Goal: Task Accomplishment & Management: Complete application form

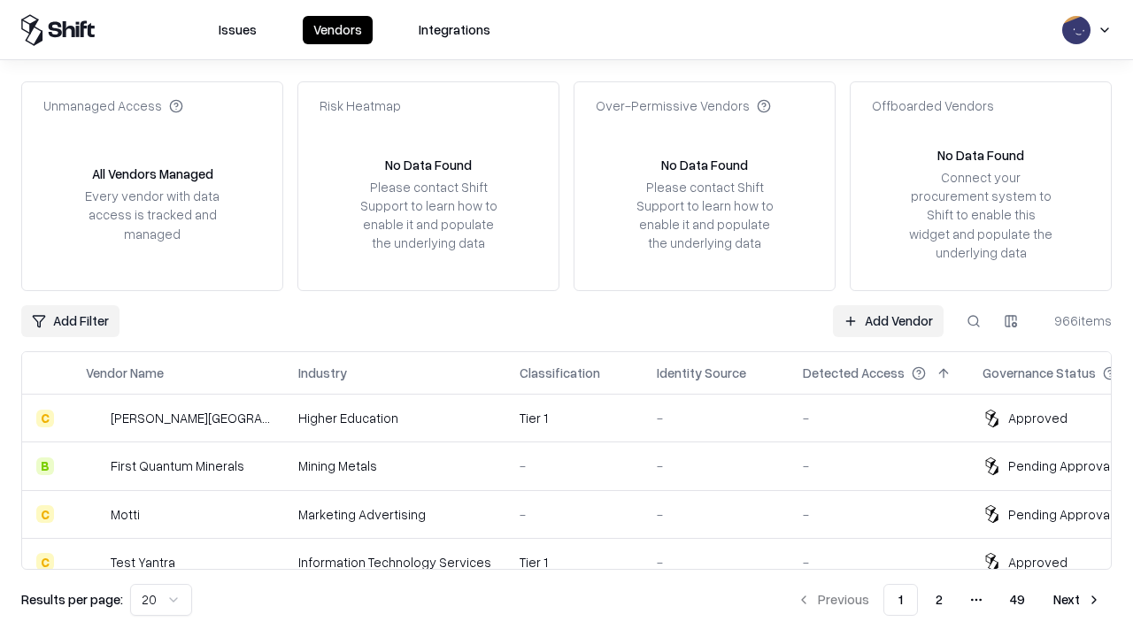
click at [888, 320] on link "Add Vendor" at bounding box center [888, 321] width 111 height 32
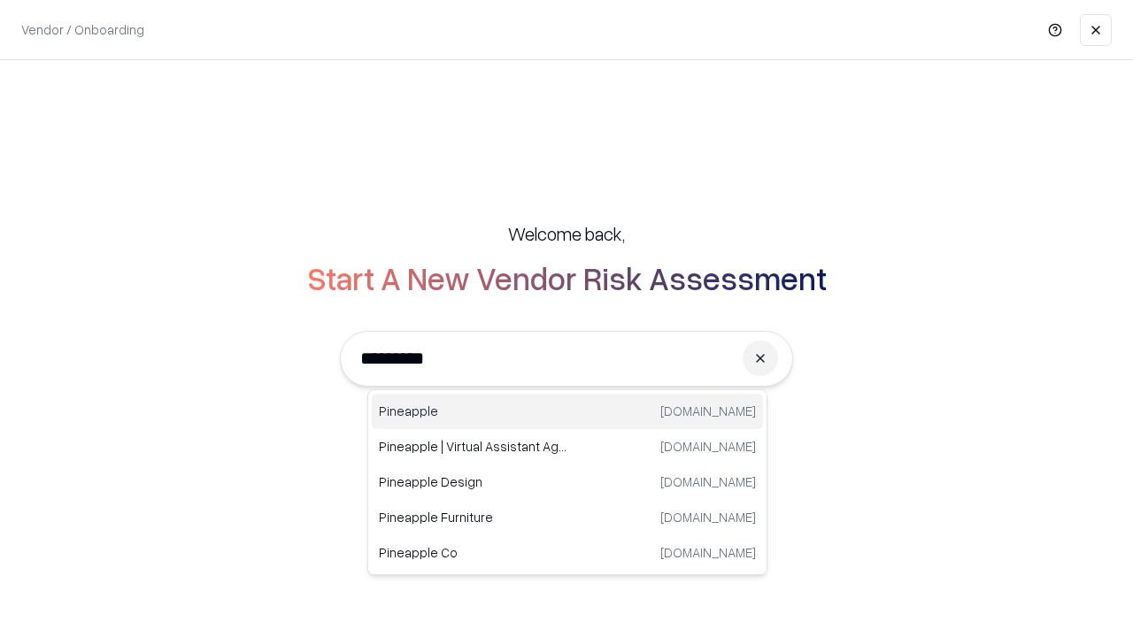
click at [567, 411] on div "Pineapple [DOMAIN_NAME]" at bounding box center [567, 411] width 391 height 35
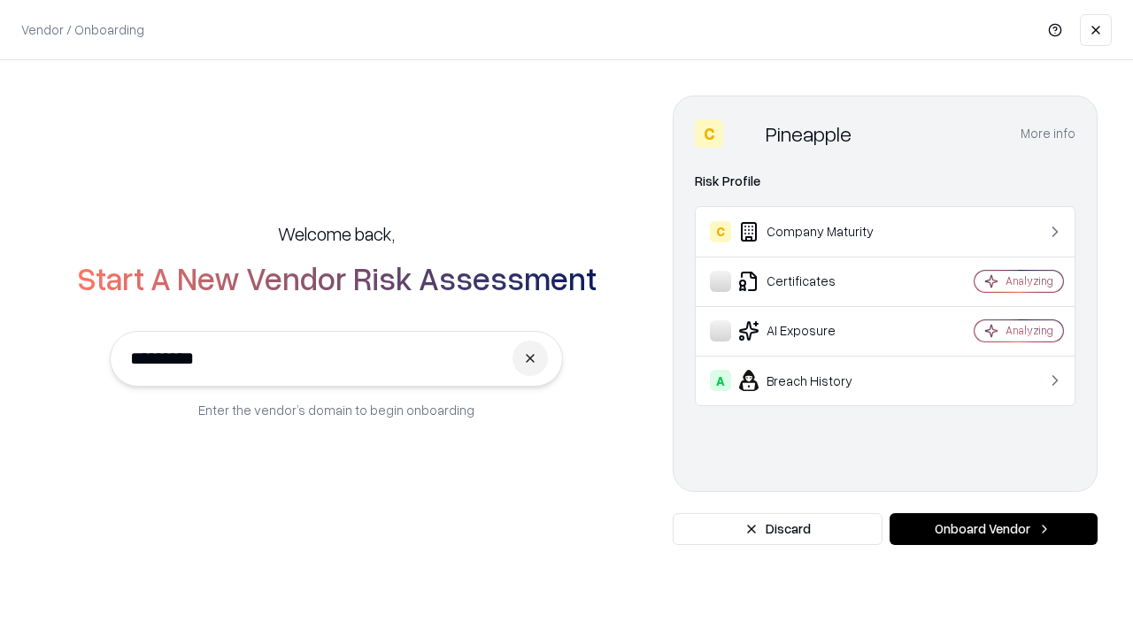
type input "*********"
click at [993, 529] on button "Onboard Vendor" at bounding box center [993, 529] width 208 height 32
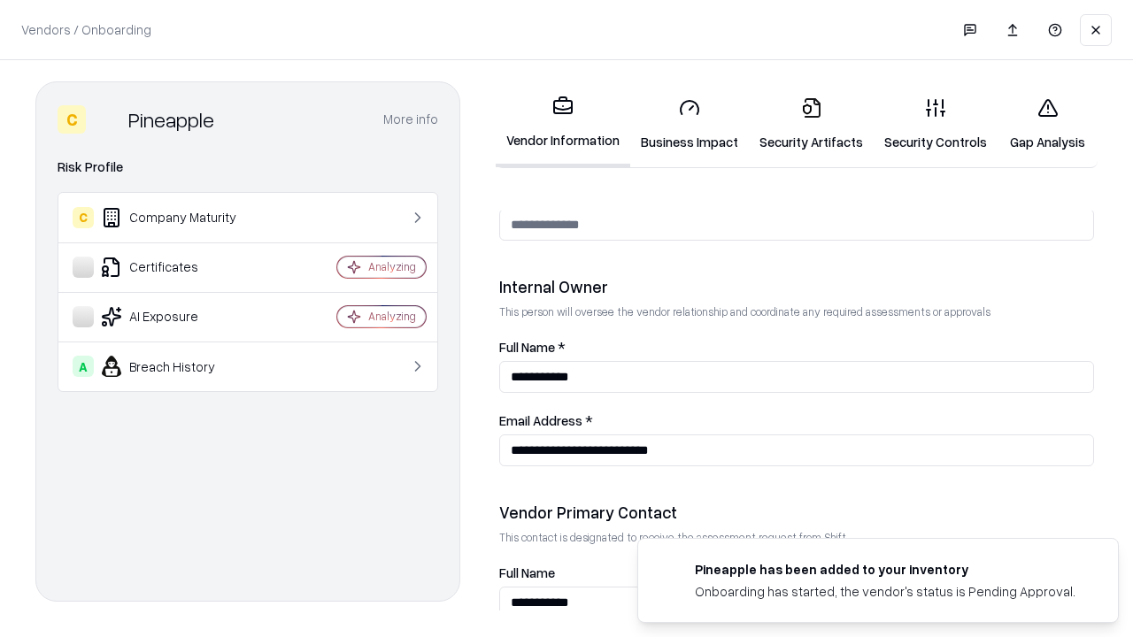
scroll to position [917, 0]
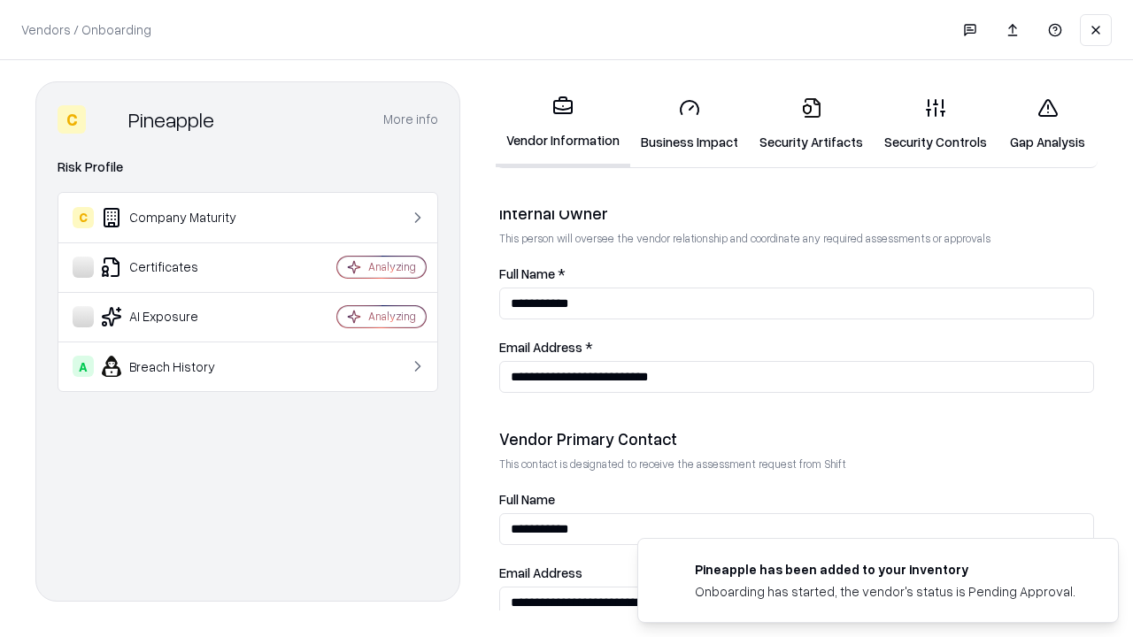
click at [811, 124] on link "Security Artifacts" at bounding box center [811, 124] width 125 height 82
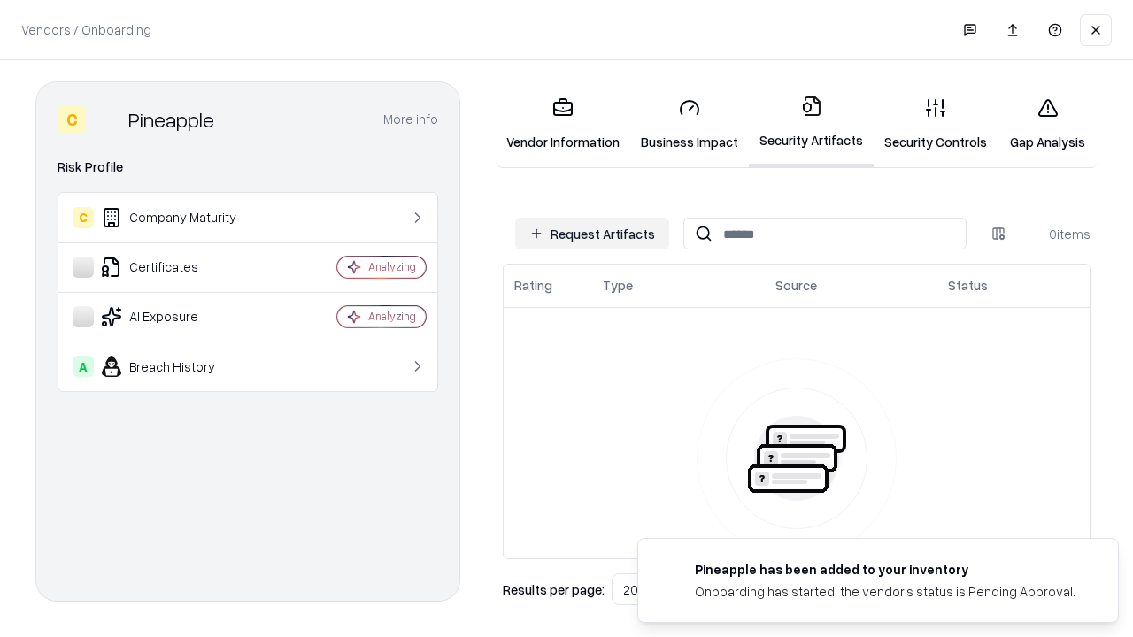
click at [592, 234] on button "Request Artifacts" at bounding box center [592, 234] width 154 height 32
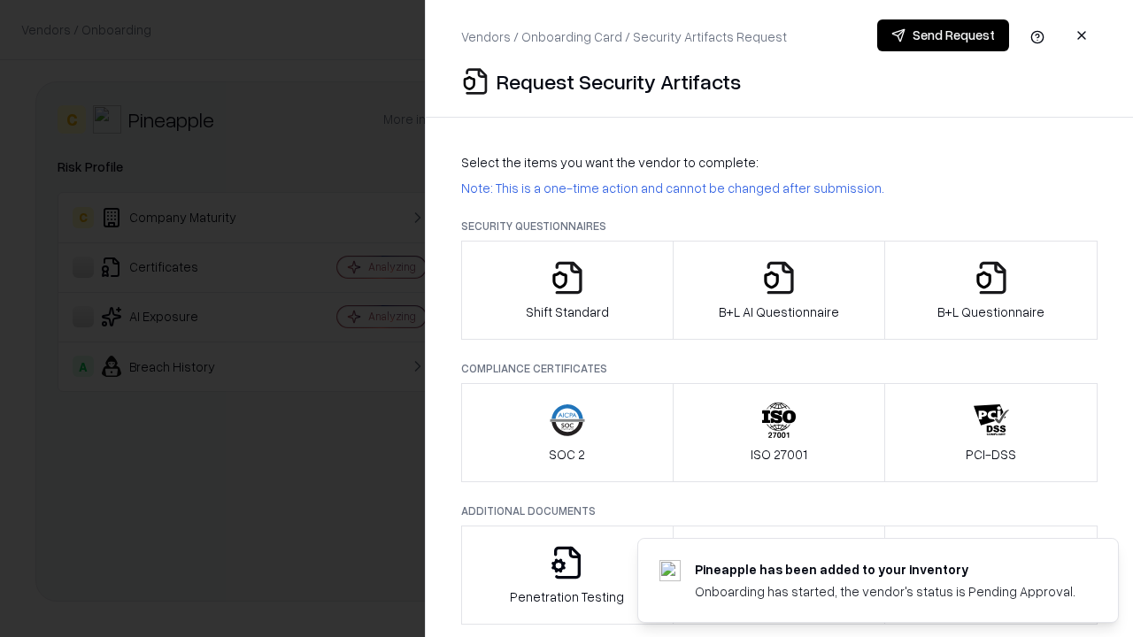
click at [990, 290] on icon "button" at bounding box center [990, 277] width 35 height 35
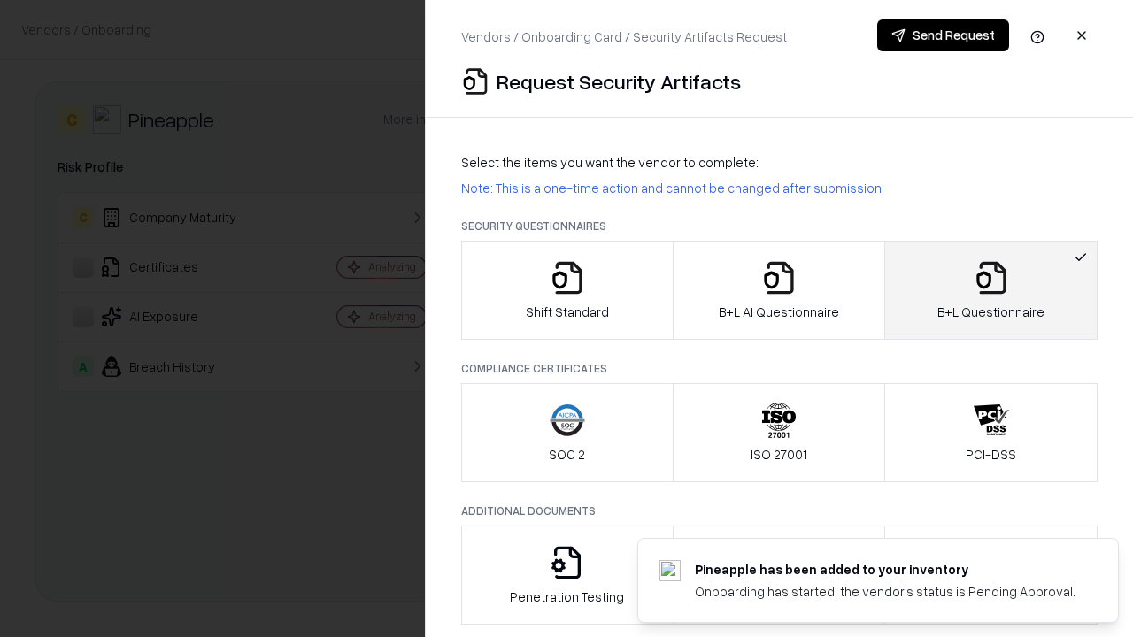
click at [778, 290] on icon "button" at bounding box center [778, 277] width 35 height 35
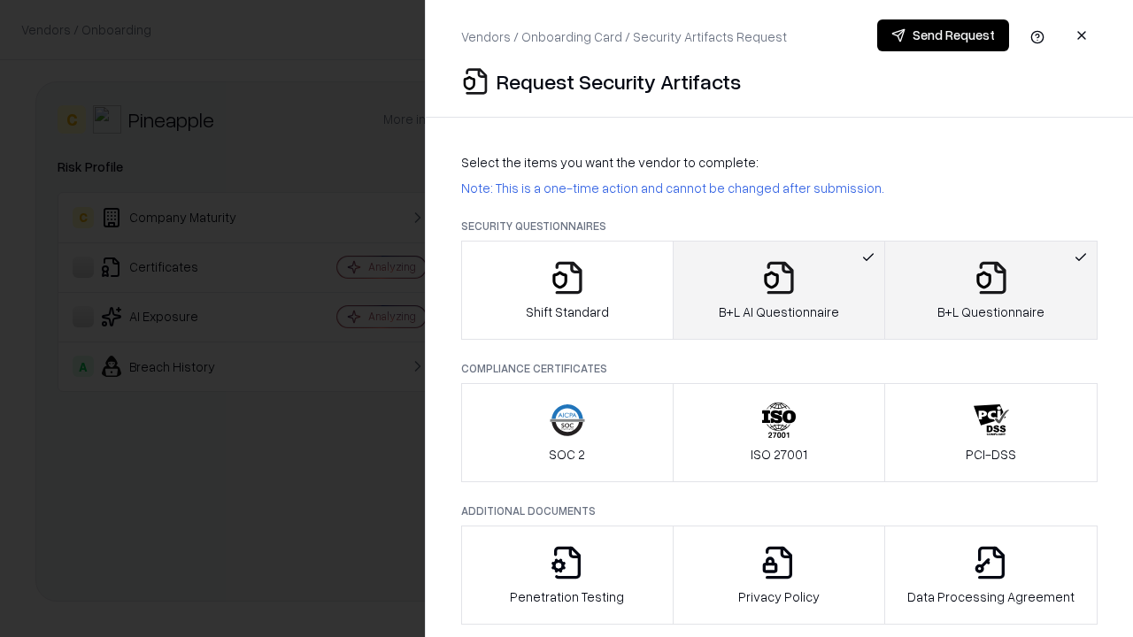
click at [942, 35] on button "Send Request" at bounding box center [943, 35] width 132 height 32
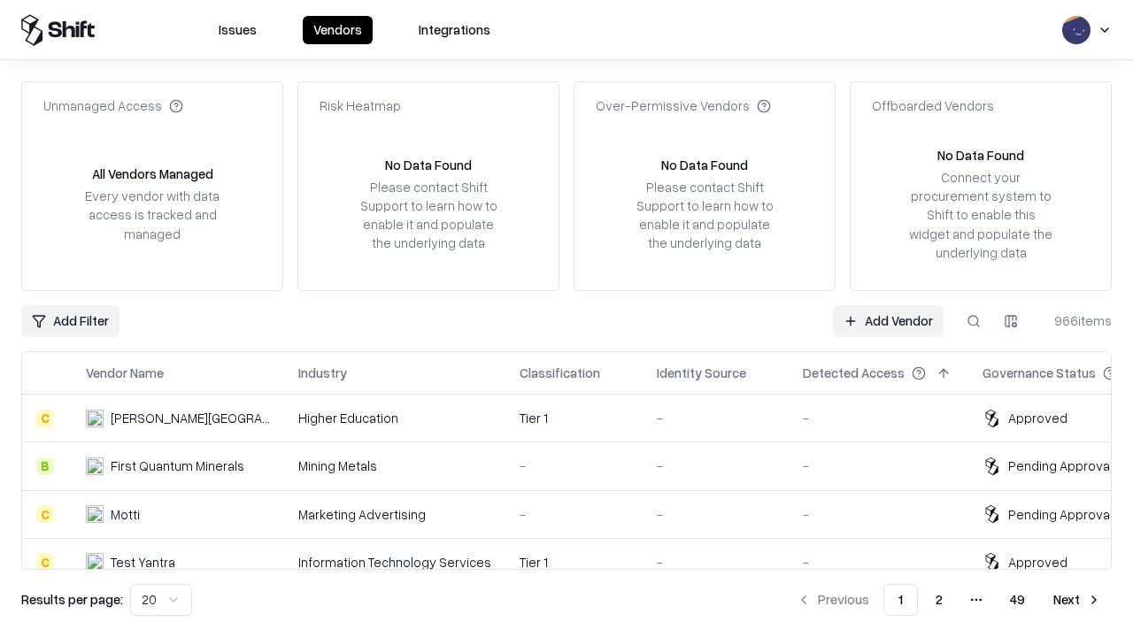
click at [973, 320] on button at bounding box center [973, 321] width 32 height 32
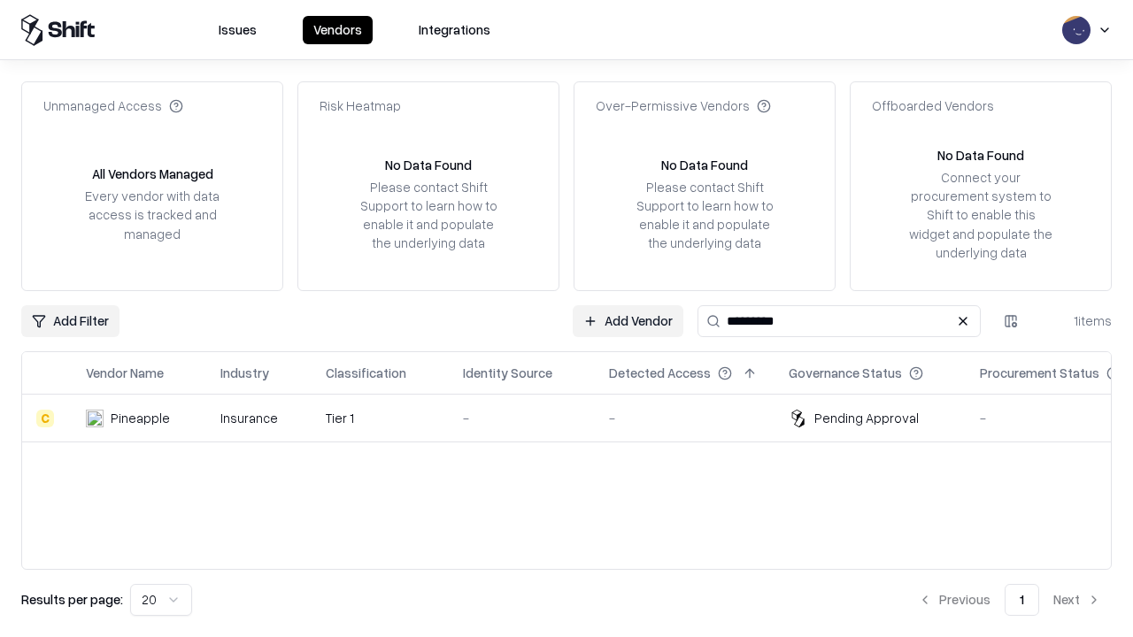
type input "*********"
click at [577, 418] on div "-" at bounding box center [522, 418] width 118 height 19
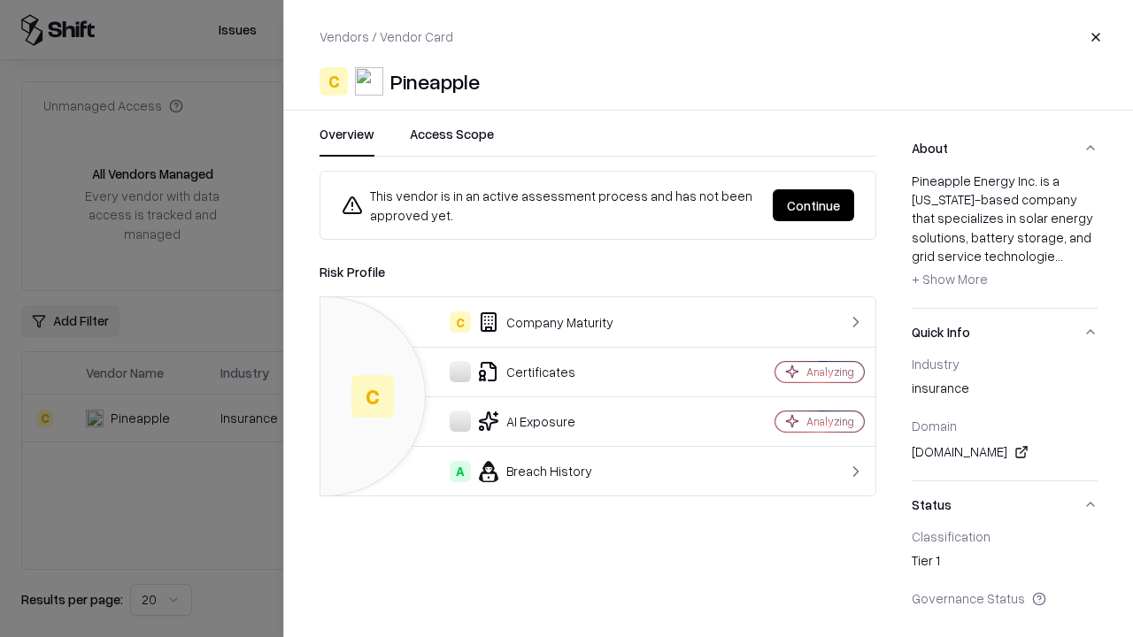
click at [813, 205] on button "Continue" at bounding box center [813, 205] width 81 height 32
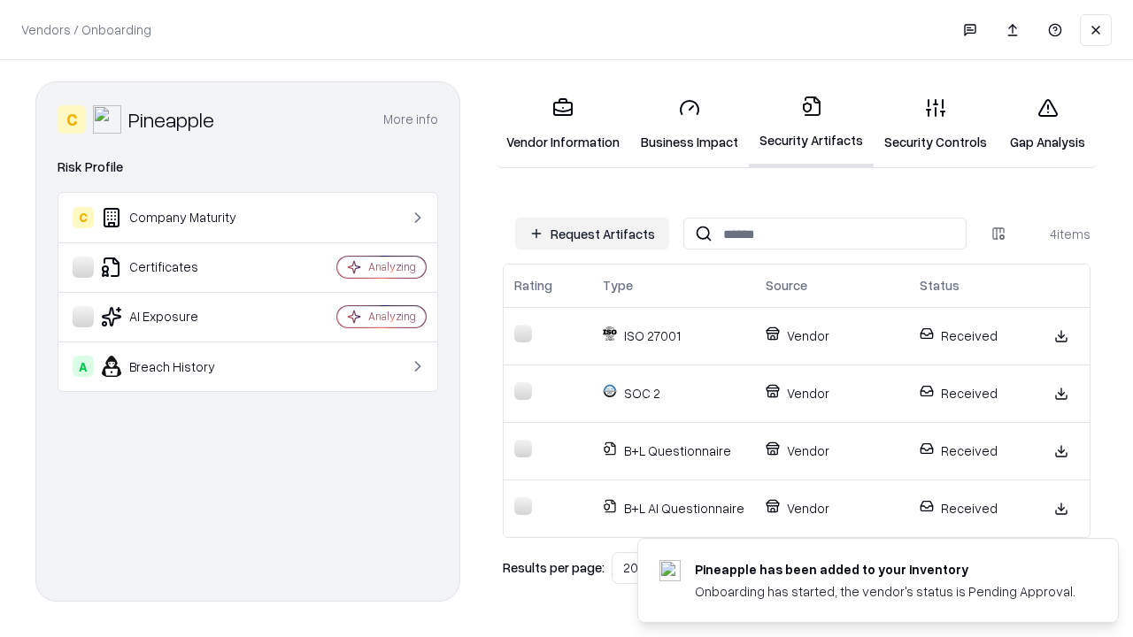
click at [1047, 124] on link "Gap Analysis" at bounding box center [1047, 124] width 100 height 82
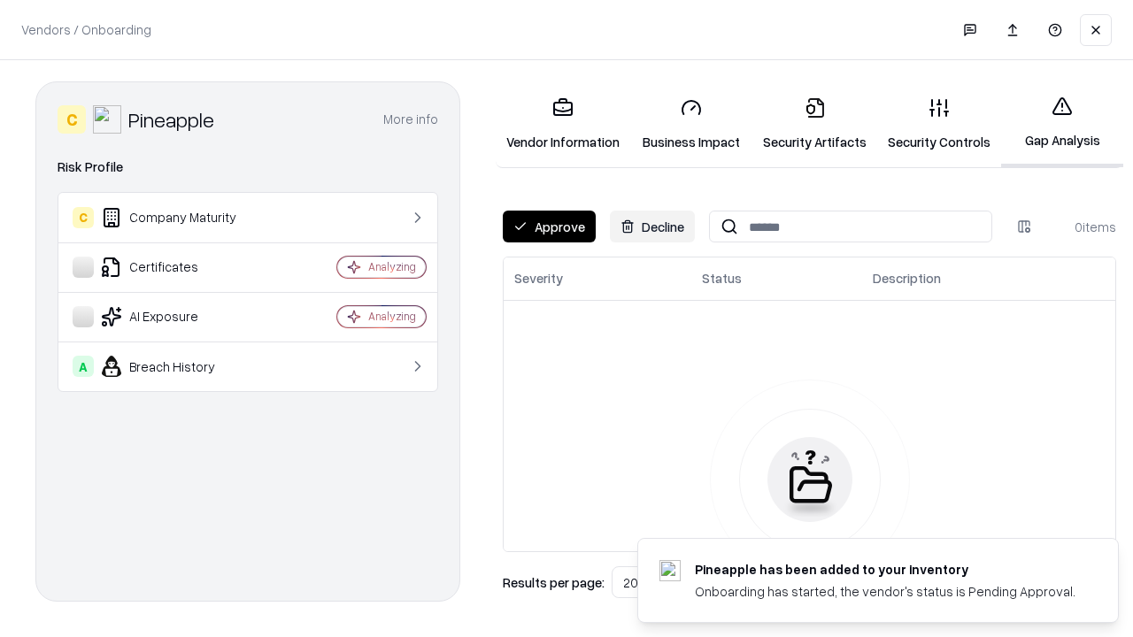
click at [549, 227] on button "Approve" at bounding box center [549, 227] width 93 height 32
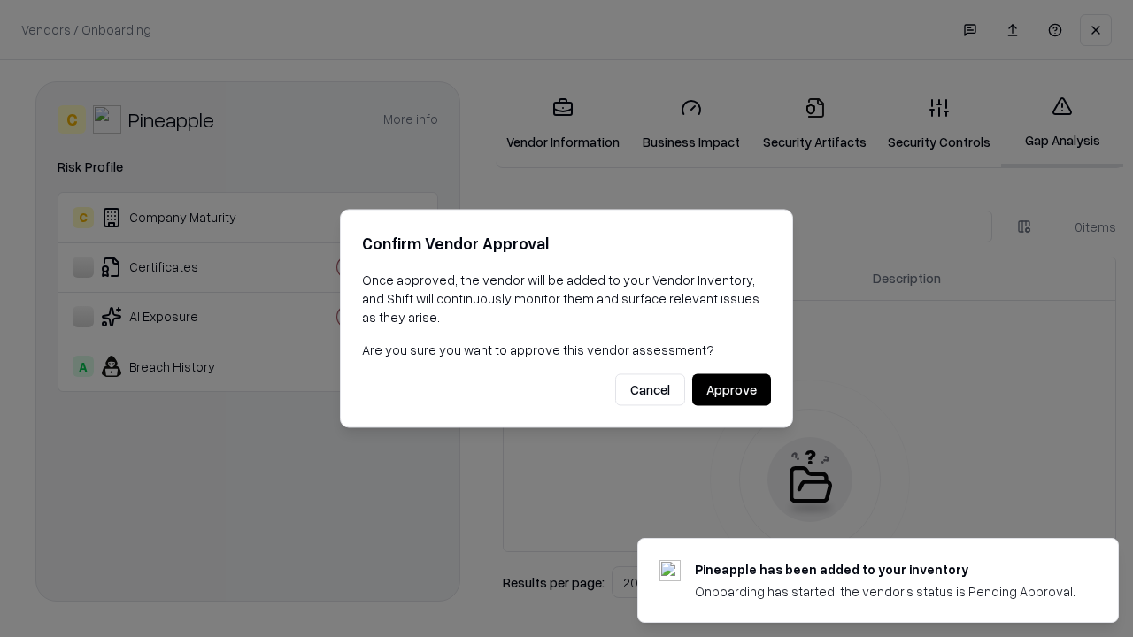
click at [731, 389] on button "Approve" at bounding box center [731, 390] width 79 height 32
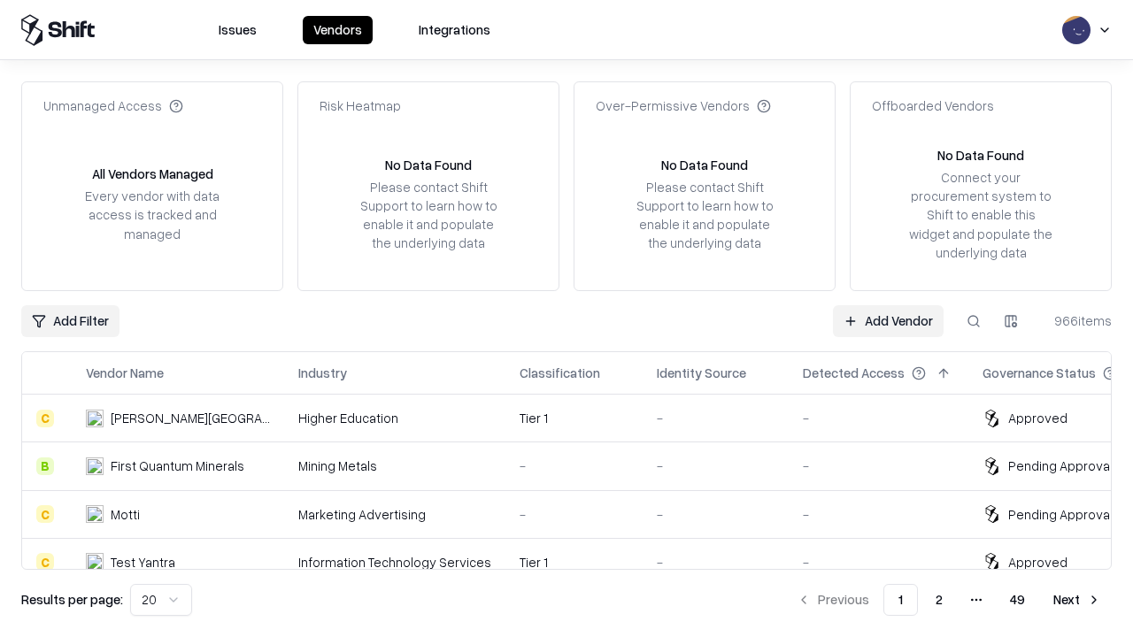
type input "*********"
click at [888, 320] on link "Add Vendor" at bounding box center [888, 321] width 111 height 32
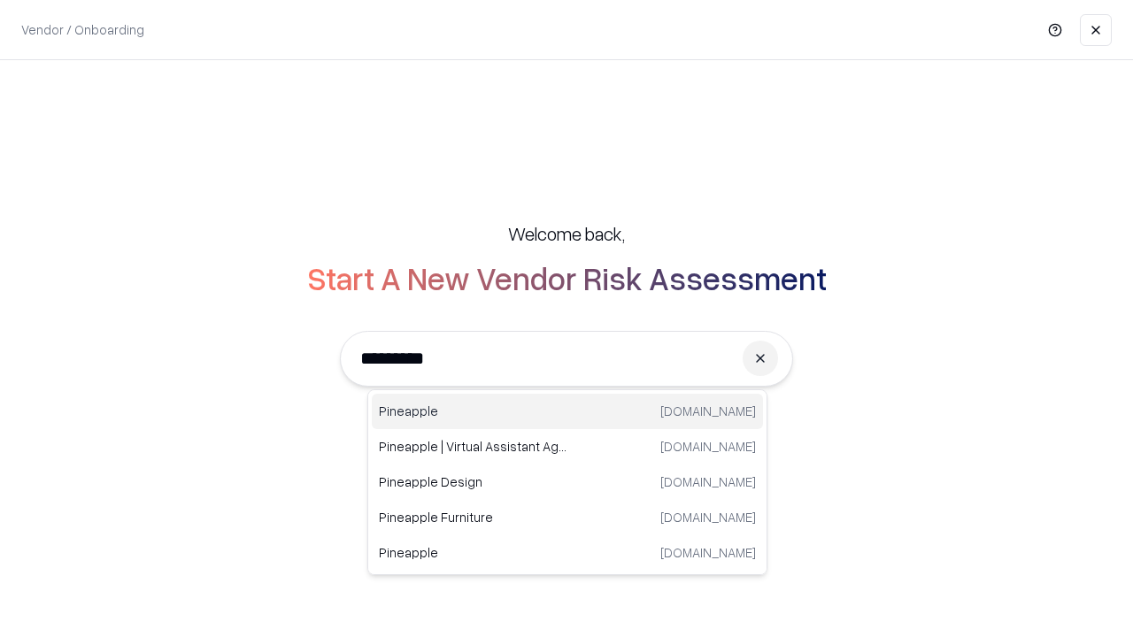
click at [567, 411] on div "Pineapple pineappleenergy.com" at bounding box center [567, 411] width 391 height 35
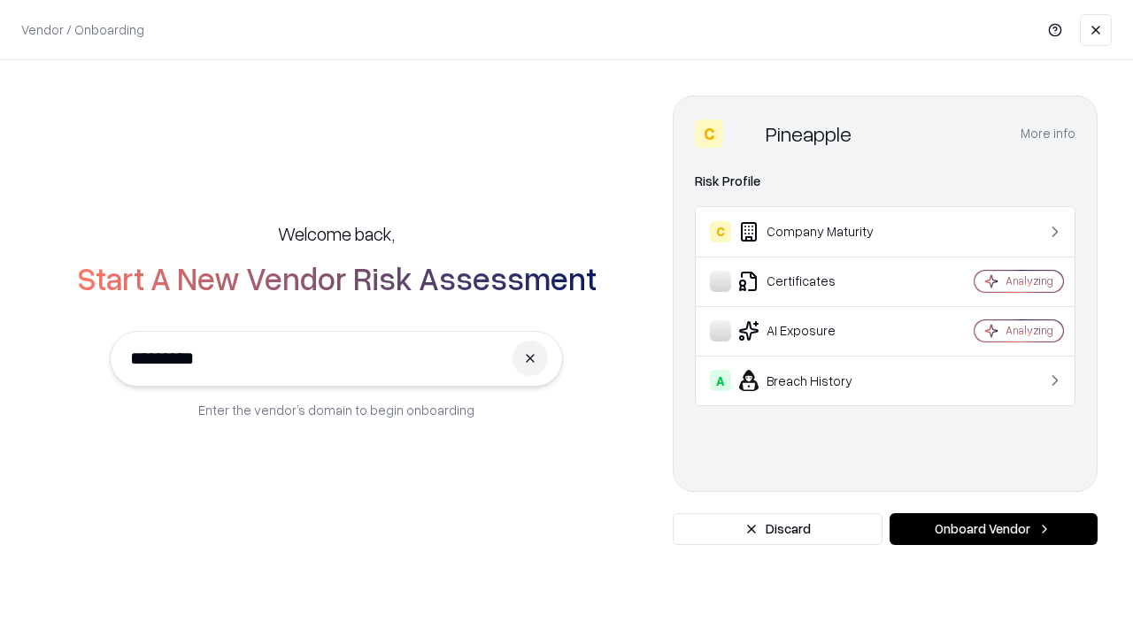
type input "*********"
click at [993, 529] on button "Onboard Vendor" at bounding box center [993, 529] width 208 height 32
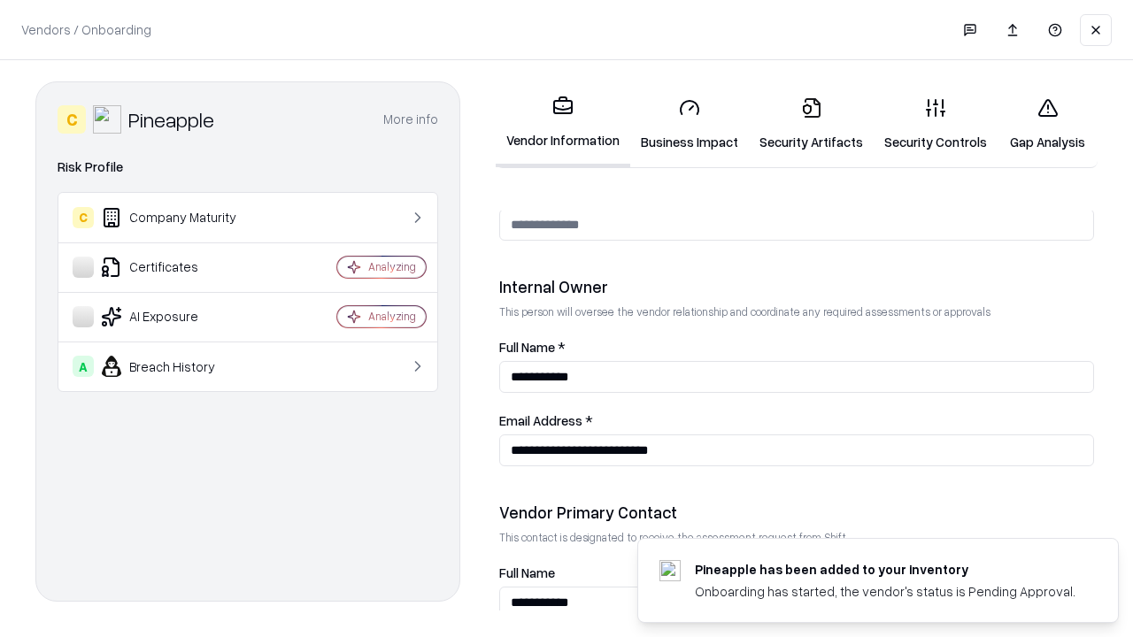
scroll to position [917, 0]
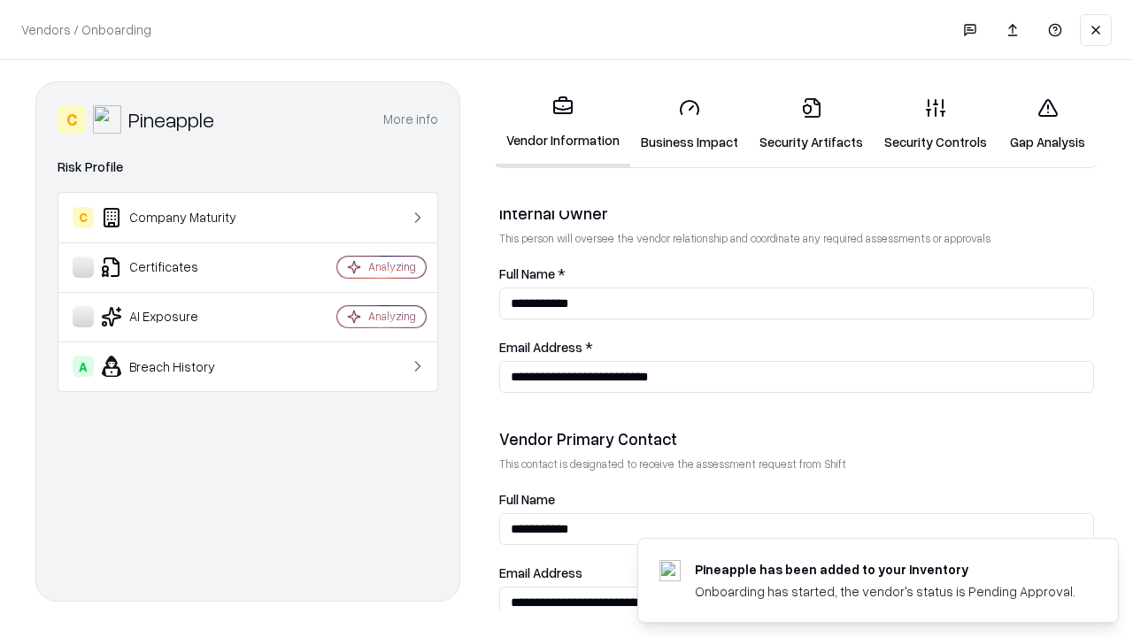
click at [1047, 124] on link "Gap Analysis" at bounding box center [1047, 124] width 100 height 82
